Goal: Task Accomplishment & Management: Use online tool/utility

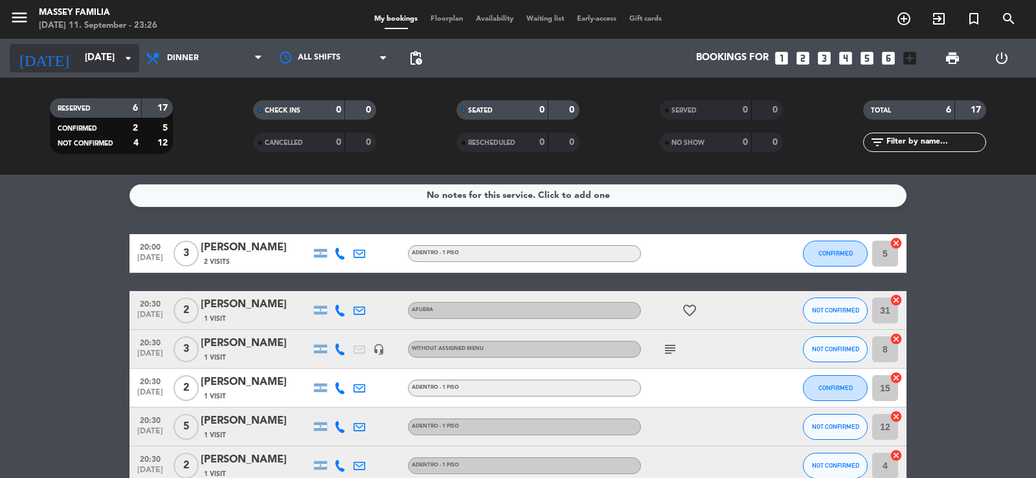
click at [88, 58] on input "[DATE]" at bounding box center [140, 58] width 125 height 25
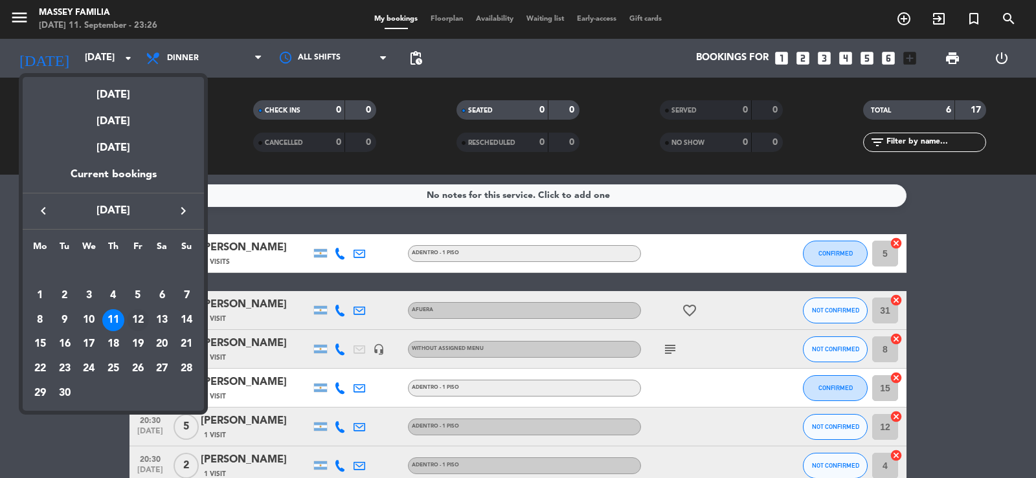
click at [137, 317] on div "12" at bounding box center [138, 320] width 22 height 22
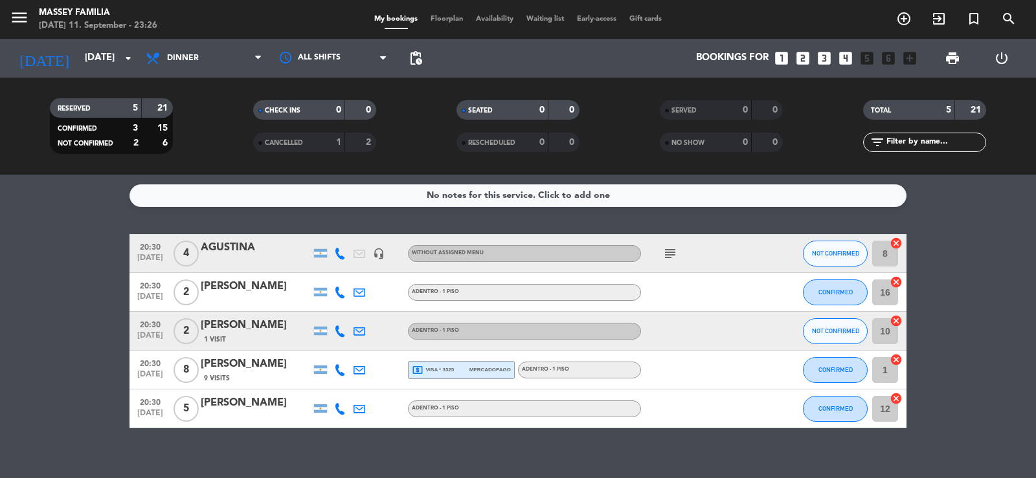
click at [668, 252] on icon "subject" at bounding box center [670, 254] width 16 height 16
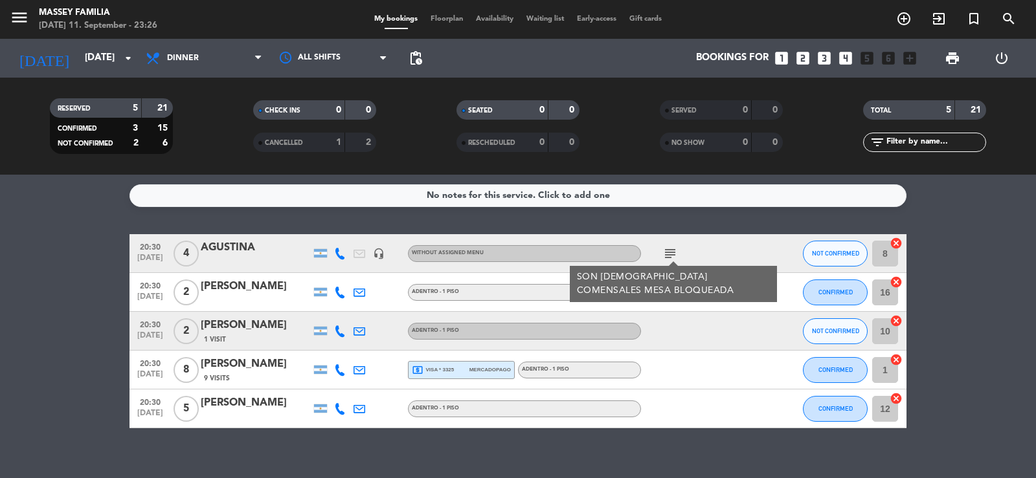
click at [668, 252] on icon "subject" at bounding box center [670, 254] width 16 height 16
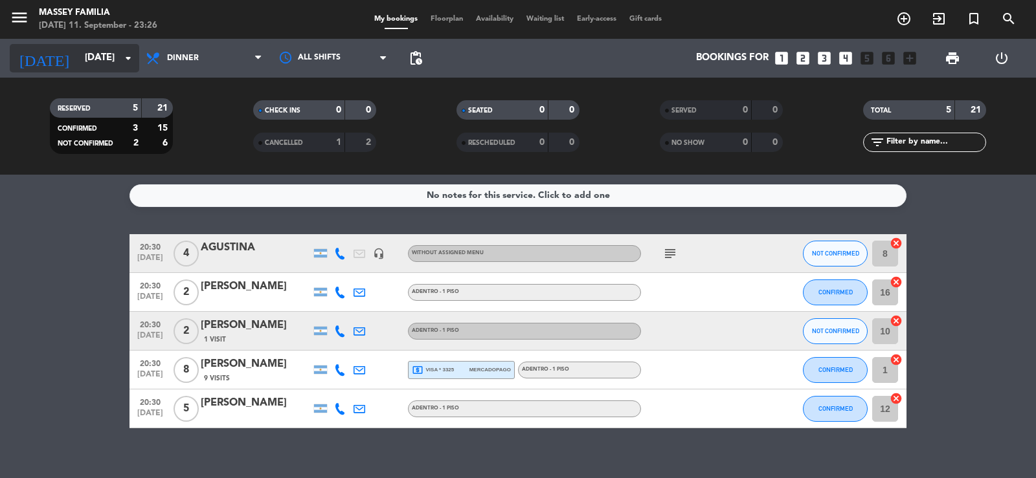
click at [96, 65] on input "[DATE]" at bounding box center [140, 58] width 125 height 25
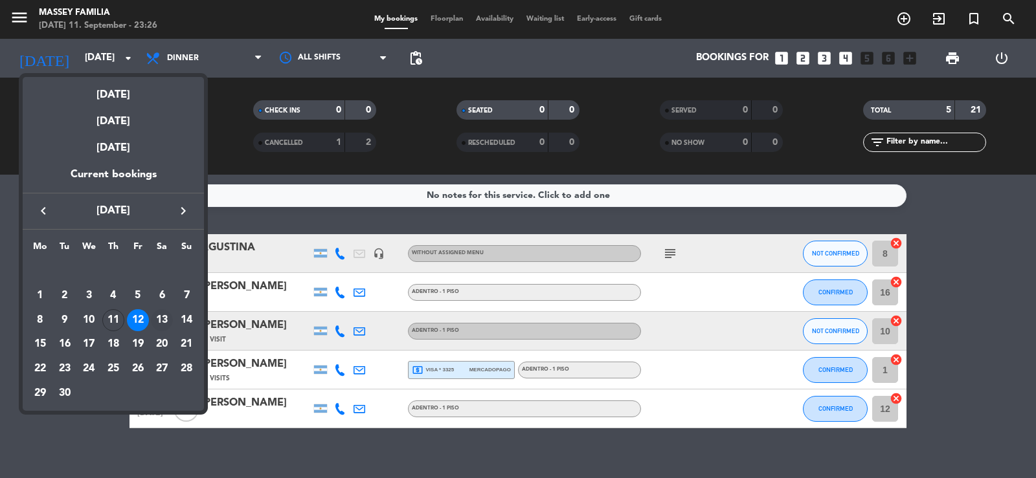
click at [162, 317] on div "13" at bounding box center [162, 320] width 22 height 22
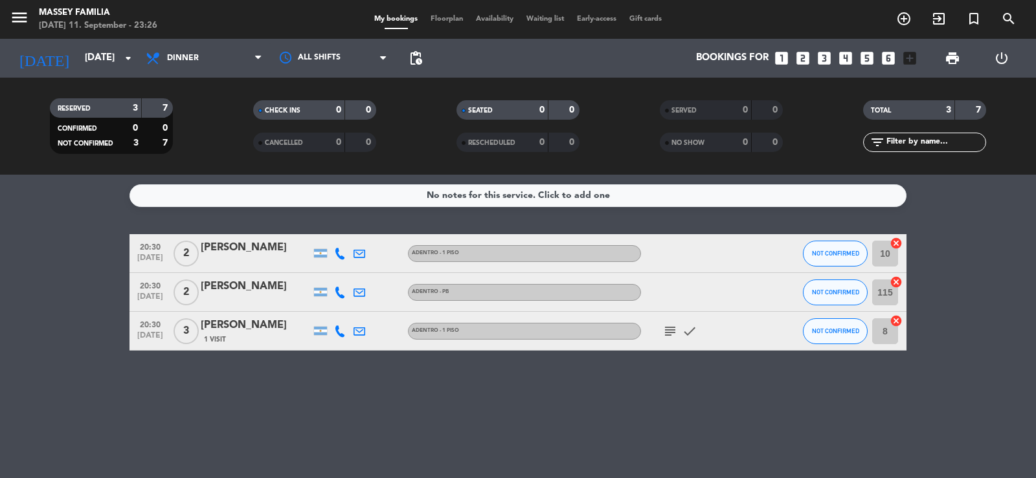
click at [667, 335] on icon "subject" at bounding box center [670, 332] width 16 height 16
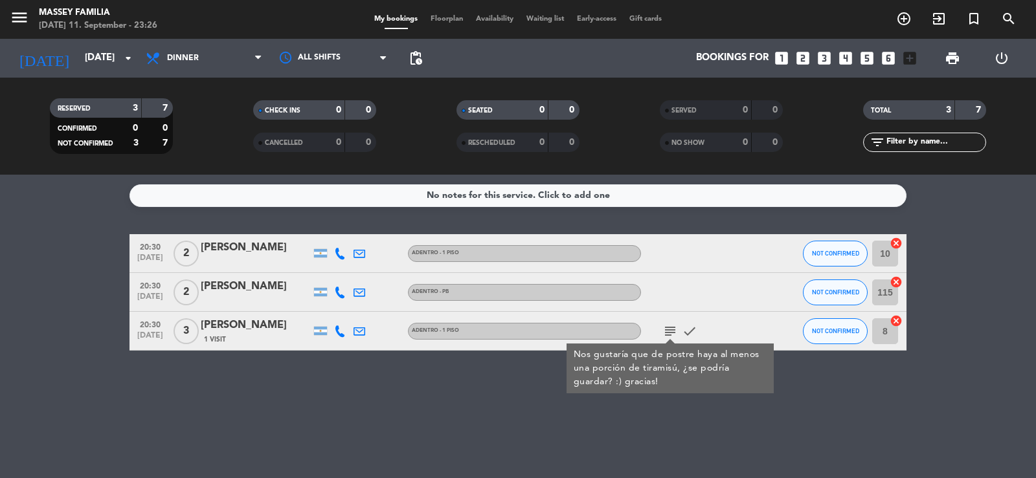
click at [667, 335] on icon "subject" at bounding box center [670, 332] width 16 height 16
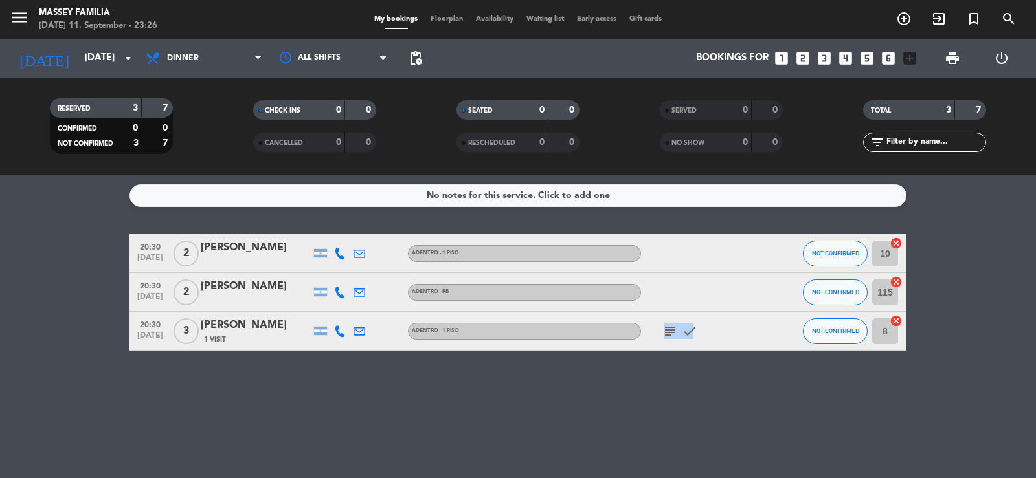
click at [667, 335] on icon "subject" at bounding box center [670, 332] width 16 height 16
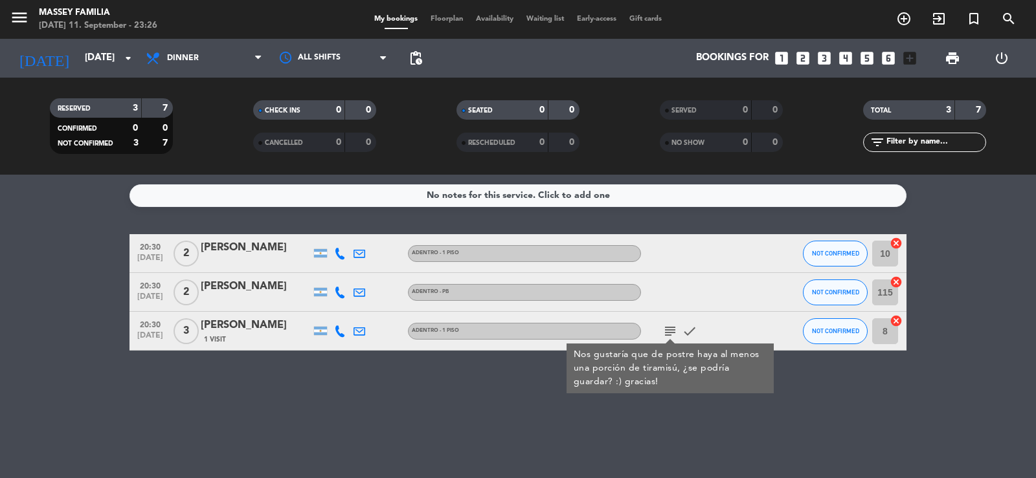
click at [867, 390] on div "No notes for this service. Click to add one 20:30 [DATE] 2 [PERSON_NAME] - 1 Pi…" at bounding box center [518, 327] width 1036 height 304
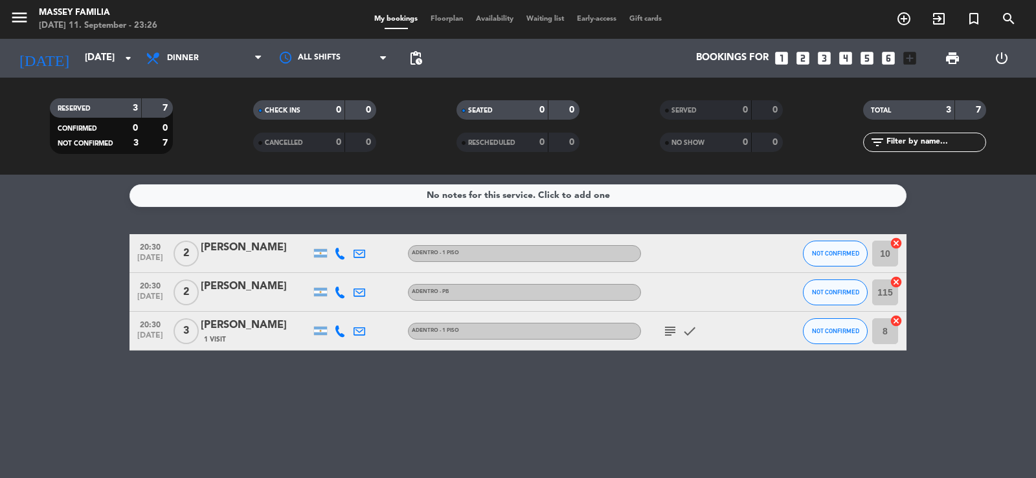
click at [223, 332] on div "[PERSON_NAME]" at bounding box center [256, 325] width 110 height 17
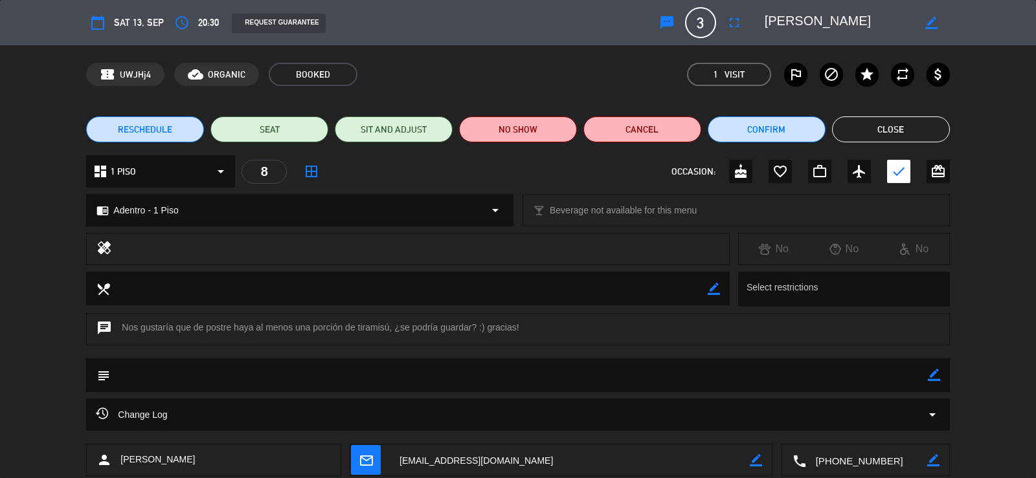
type input "[DATE]"
click at [910, 128] on button "Cerrar" at bounding box center [891, 130] width 118 height 26
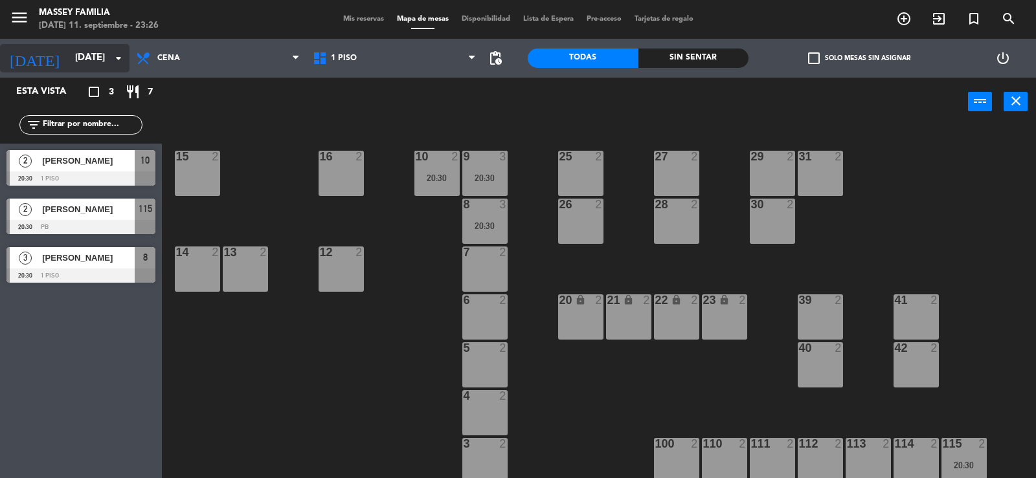
click at [74, 52] on input "[DATE]" at bounding box center [131, 58] width 125 height 25
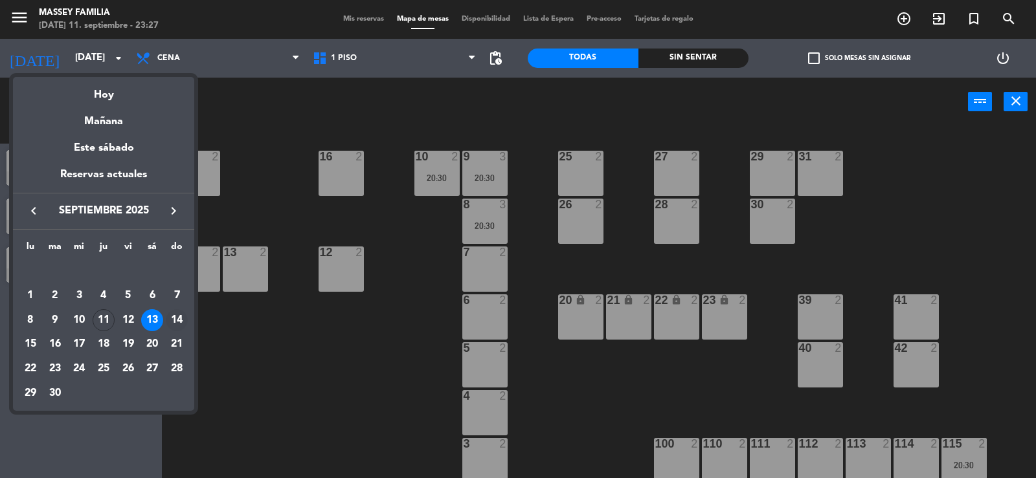
click at [173, 316] on div "14" at bounding box center [177, 320] width 22 height 22
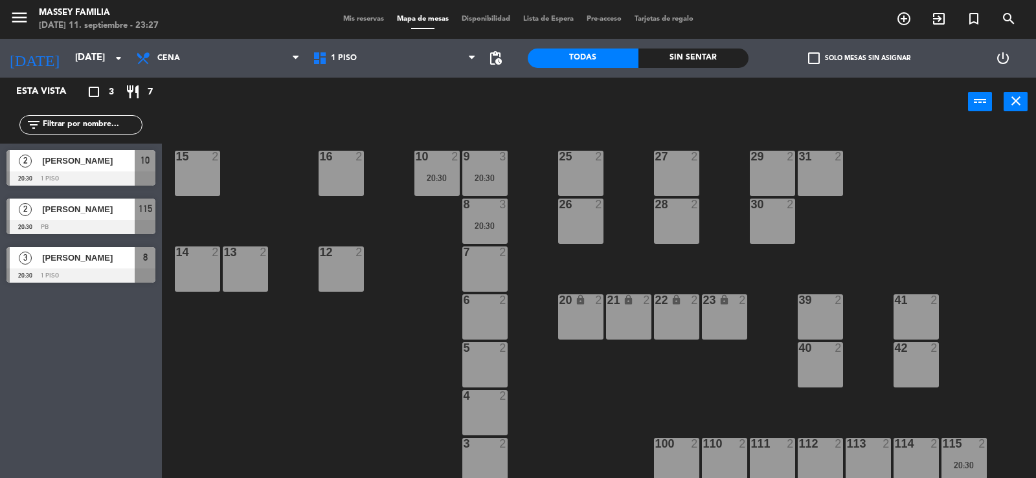
type input "[DATE]"
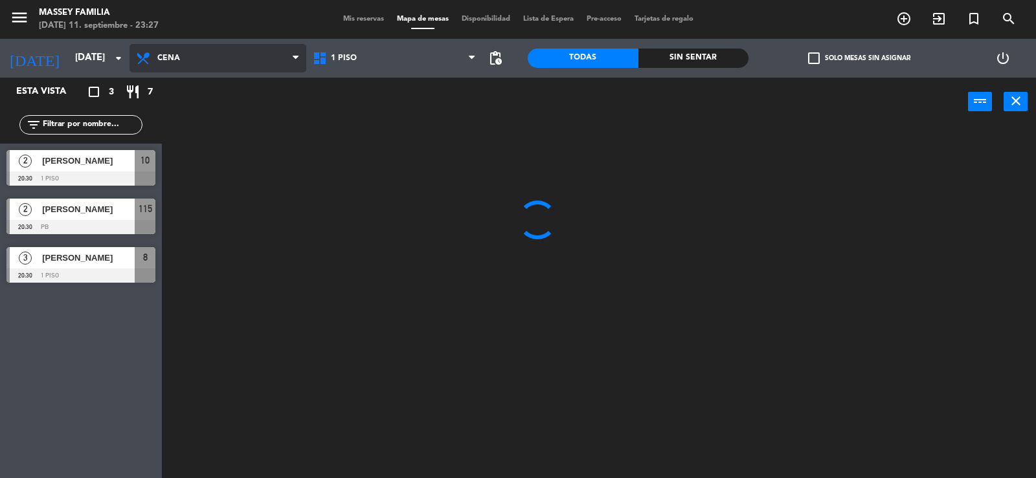
click at [212, 50] on span "Cena" at bounding box center [217, 58] width 177 height 28
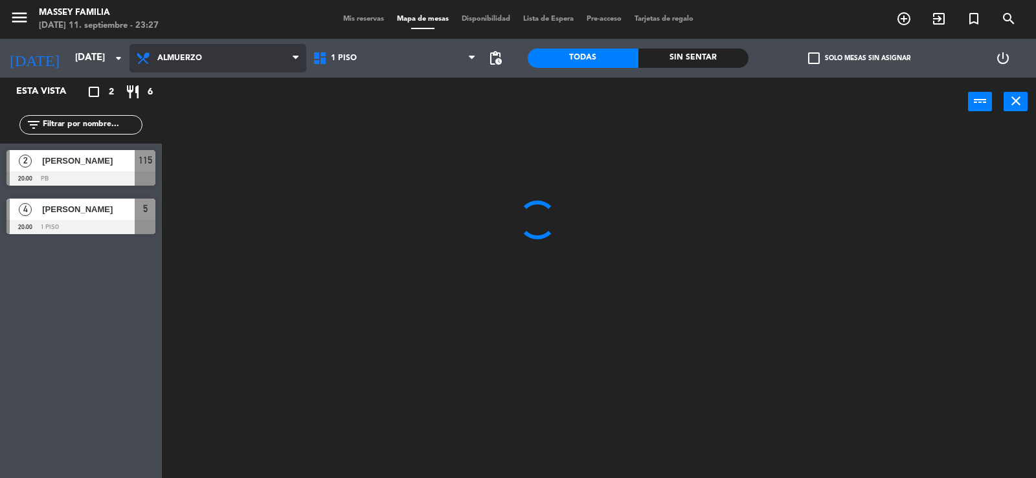
click at [207, 81] on ng-component "menu [PERSON_NAME] FAMILIA [DATE] 11. septiembre - 23:27 Mis reservas Mapa de m…" at bounding box center [518, 240] width 1036 height 480
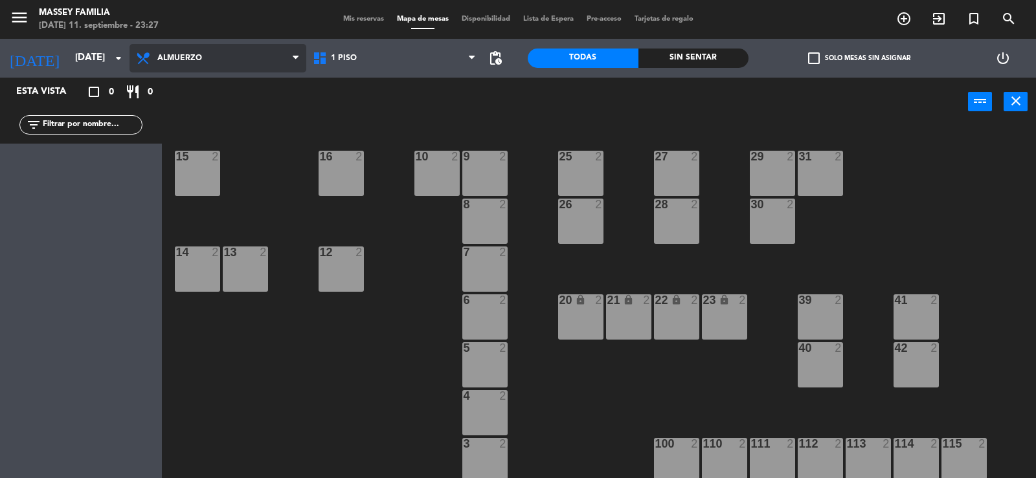
click at [180, 67] on span "Almuerzo" at bounding box center [217, 58] width 177 height 28
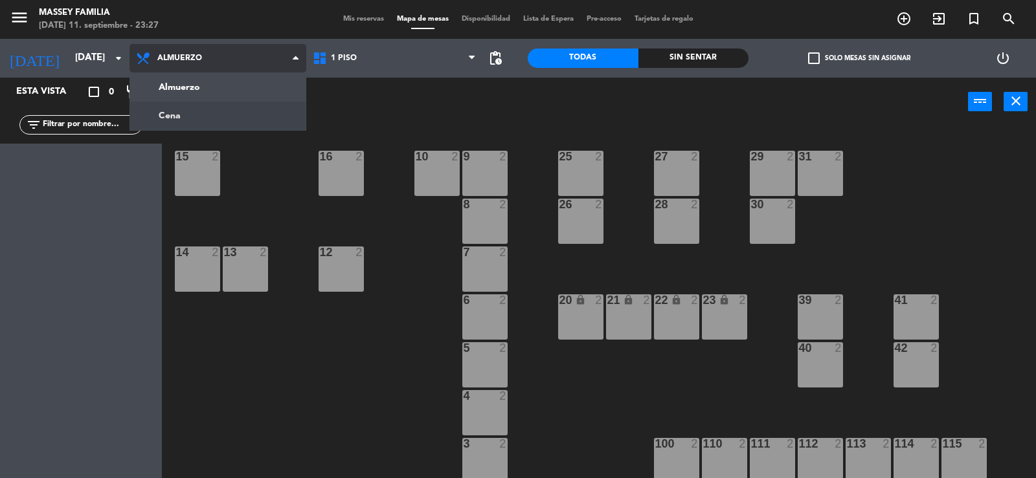
click at [179, 111] on ng-component "menu [PERSON_NAME] FAMILIA [DATE] 11. septiembre - 23:27 Mis reservas Mapa de m…" at bounding box center [518, 240] width 1036 height 480
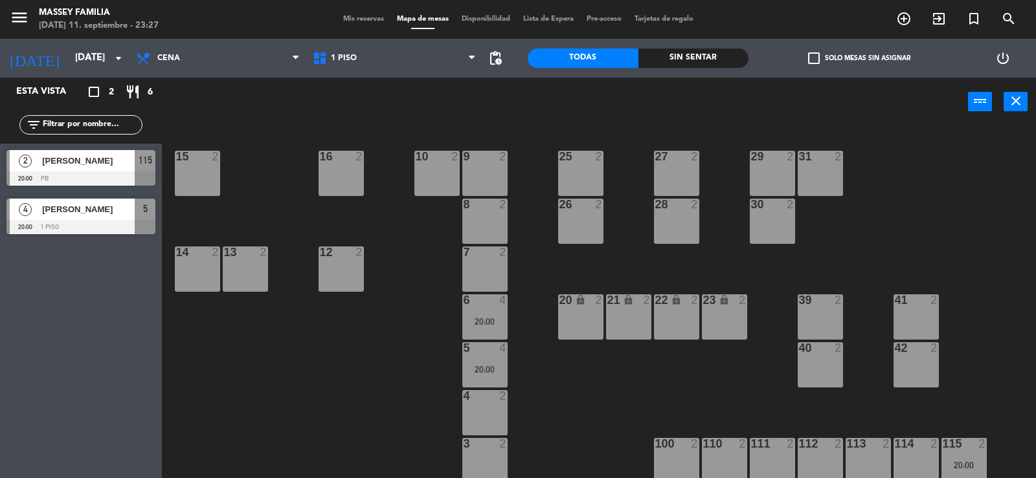
click at [687, 465] on div "100 2" at bounding box center [676, 460] width 45 height 45
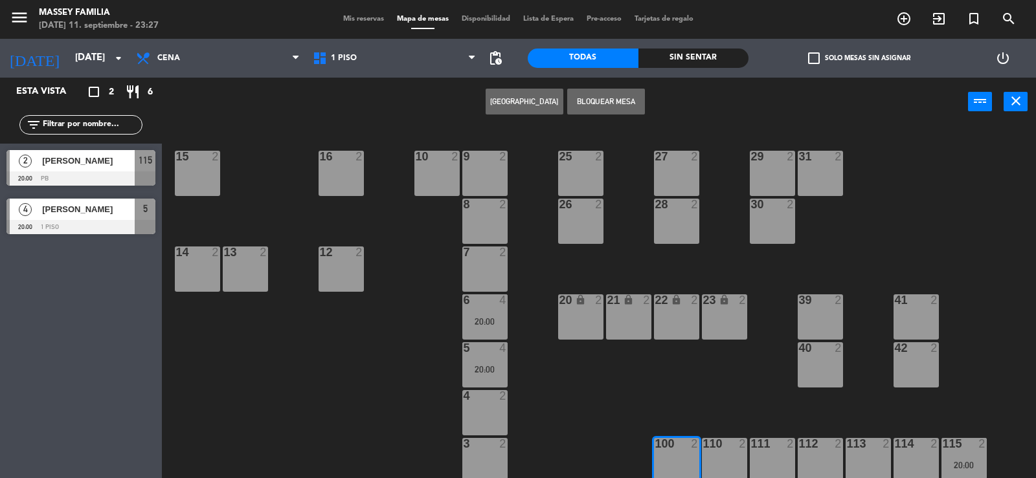
click at [604, 109] on button "Bloquear Mesa" at bounding box center [606, 102] width 78 height 26
